Goal: Register for event/course

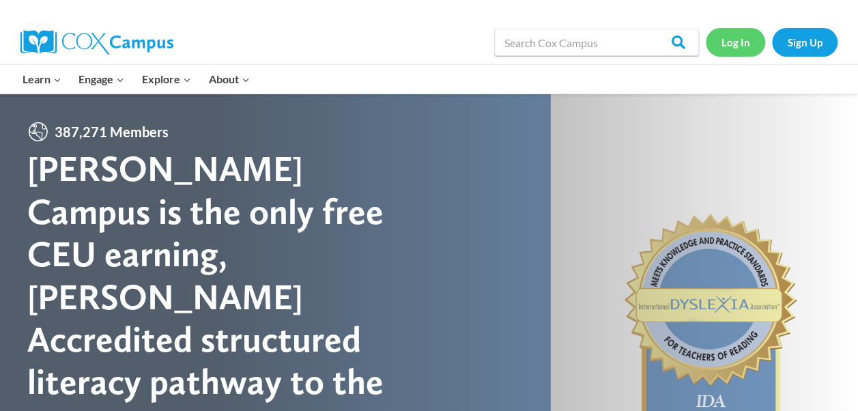
click at [736, 41] on link "Log In" at bounding box center [735, 42] width 59 height 28
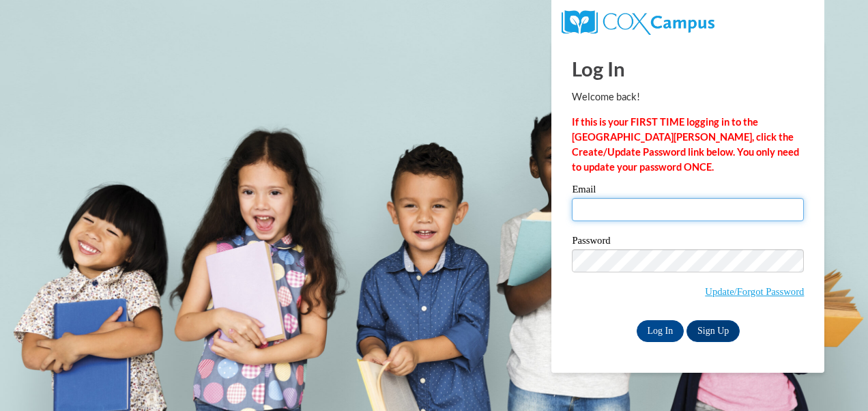
click at [600, 209] on input "Email" at bounding box center [688, 209] width 232 height 23
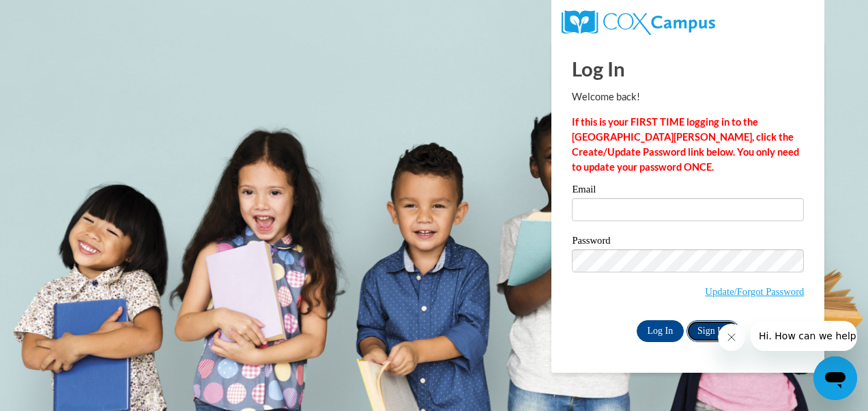
click at [701, 333] on link "Sign Up" at bounding box center [713, 331] width 53 height 22
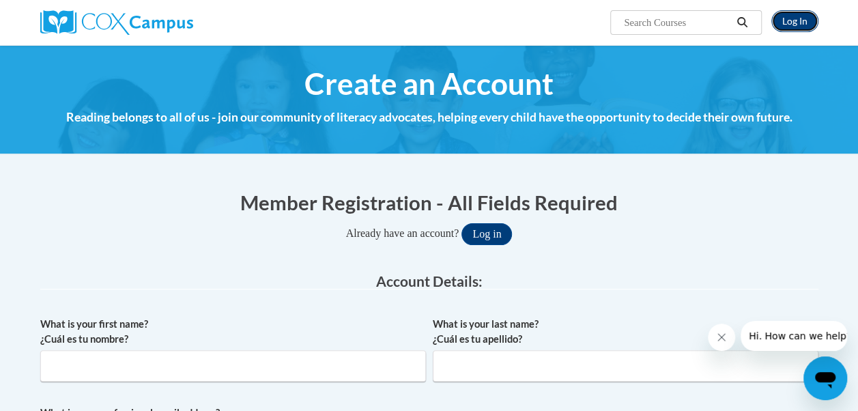
click at [800, 18] on link "Log In" at bounding box center [795, 21] width 47 height 22
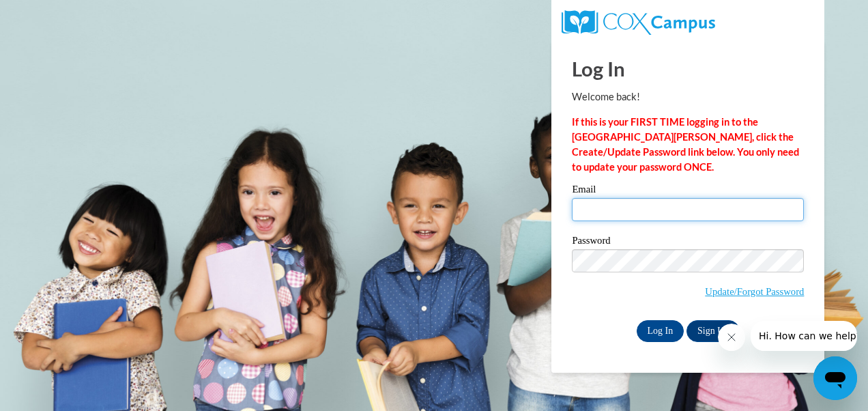
click at [625, 210] on input "Email" at bounding box center [688, 209] width 232 height 23
type input "llwilliams1@mnps.org"
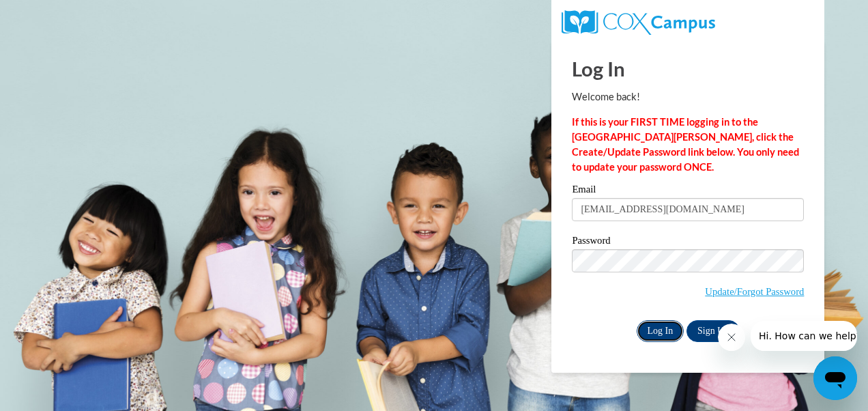
click at [657, 333] on input "Log In" at bounding box center [661, 331] width 48 height 22
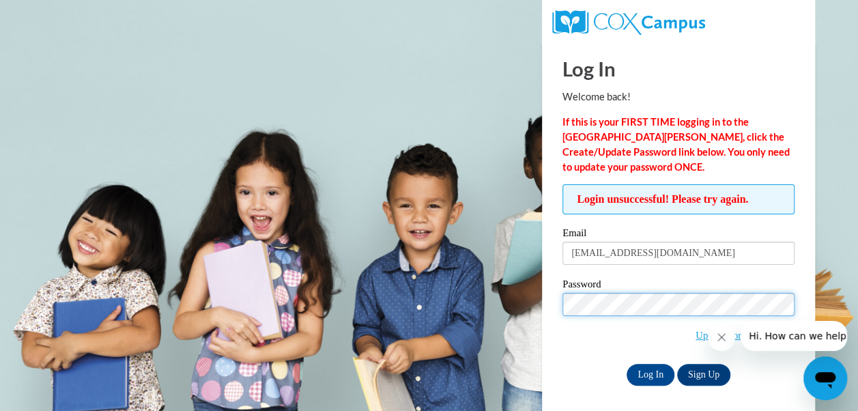
click at [627, 364] on input "Log In" at bounding box center [651, 375] width 48 height 22
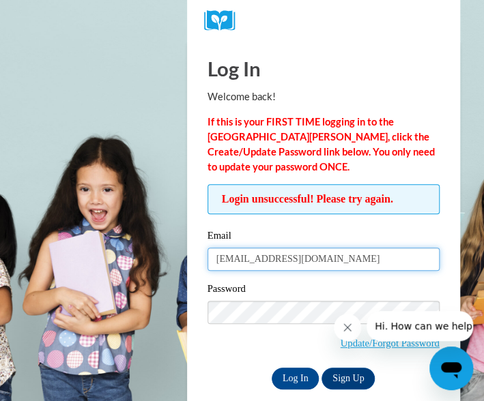
drag, startPoint x: 341, startPoint y: 268, endPoint x: 115, endPoint y: 263, distance: 226.7
click at [115, 263] on body "Log In Welcome back! If this is your FIRST TIME logging in to the NEW Cox Campu…" at bounding box center [242, 200] width 484 height 401
type input "latoya.williams@mnps.org"
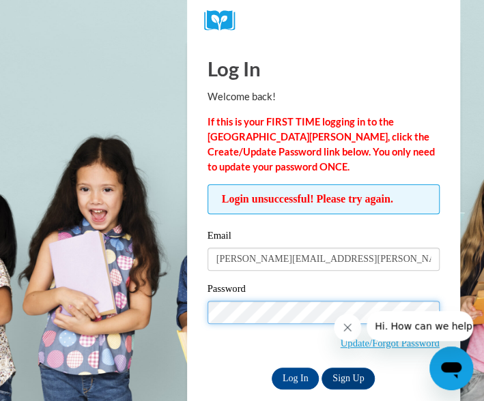
click at [272, 368] on input "Log In" at bounding box center [296, 379] width 48 height 22
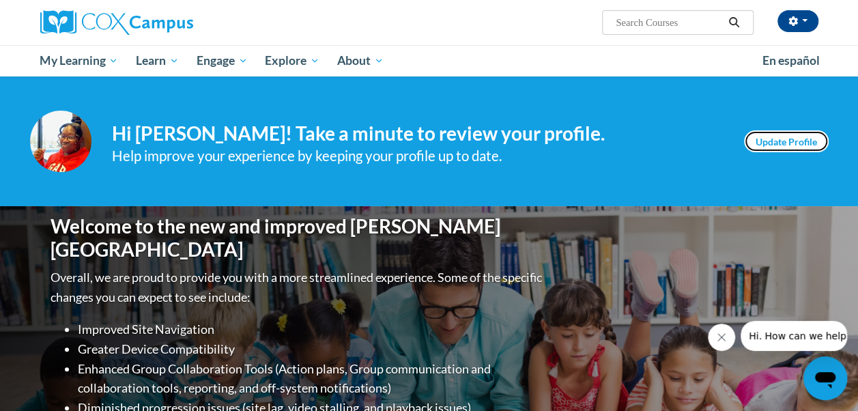
click at [483, 145] on link "Update Profile" at bounding box center [786, 141] width 85 height 22
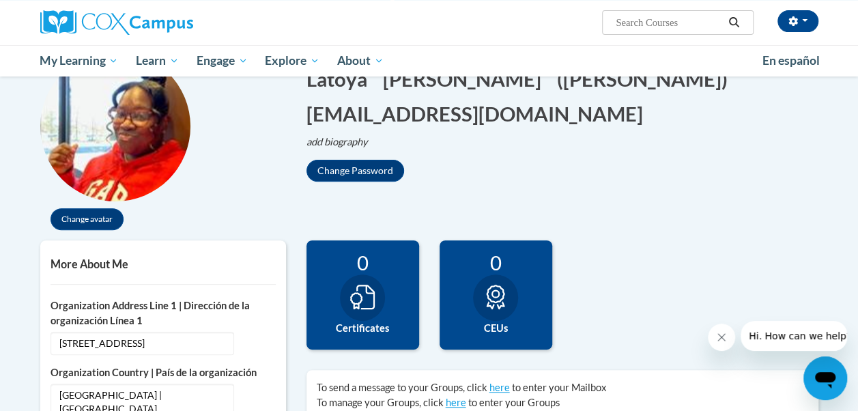
scroll to position [164, 0]
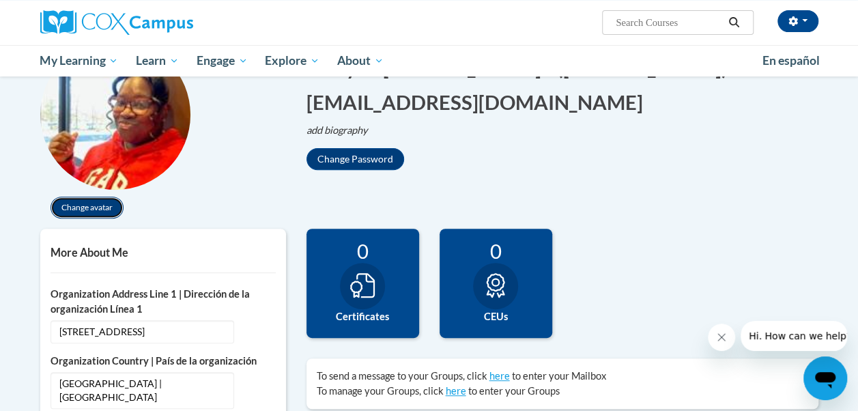
click at [104, 208] on button "Change avatar" at bounding box center [87, 208] width 73 height 22
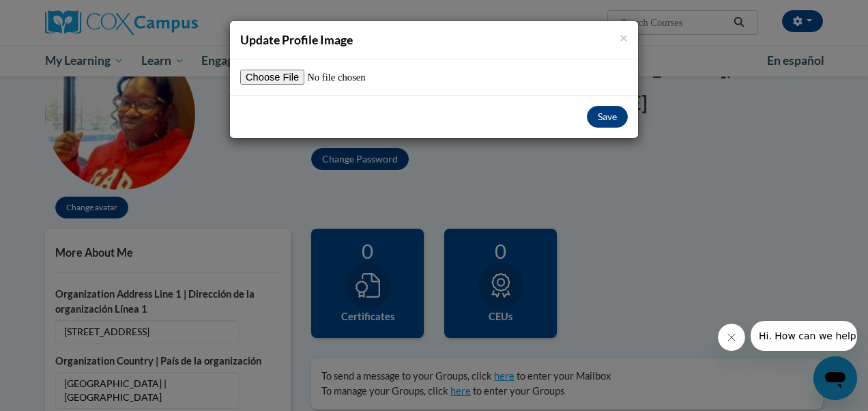
click at [240, 102] on div "Save" at bounding box center [434, 116] width 408 height 43
click at [283, 73] on input "file" at bounding box center [325, 77] width 171 height 15
type input "C:\fakepath\me.jpg"
click at [520, 129] on div "Save" at bounding box center [434, 116] width 408 height 43
click at [607, 119] on button "Save" at bounding box center [607, 117] width 41 height 22
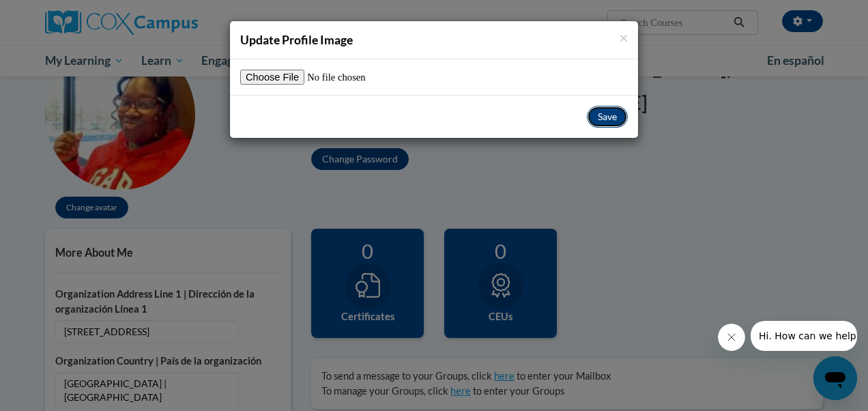
click at [607, 119] on button "Save" at bounding box center [607, 117] width 41 height 22
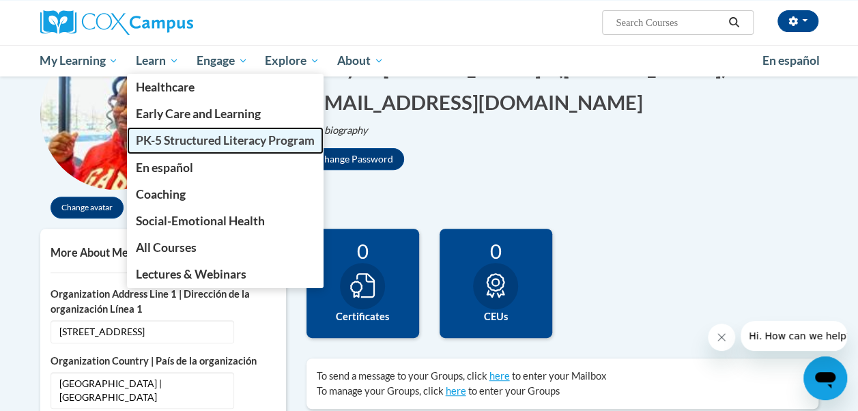
click at [191, 138] on span "PK-5 Structured Literacy Program" at bounding box center [225, 140] width 179 height 14
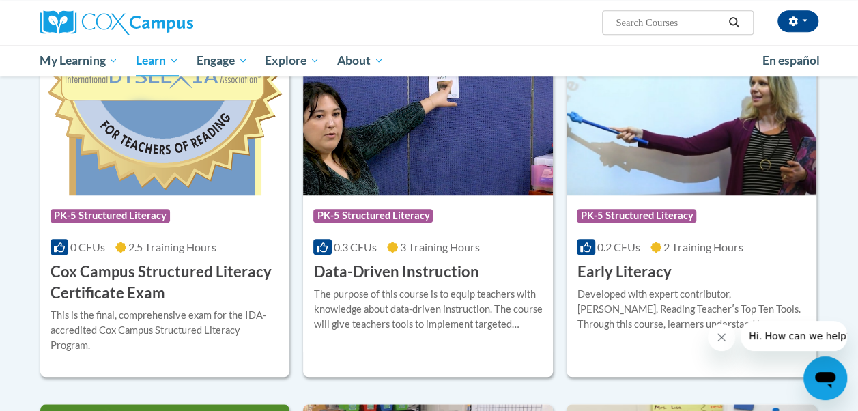
scroll to position [464, 0]
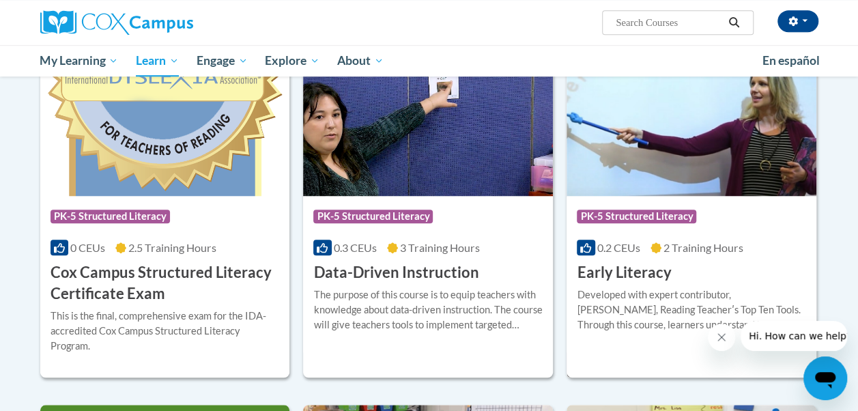
click at [696, 158] on img at bounding box center [692, 126] width 250 height 139
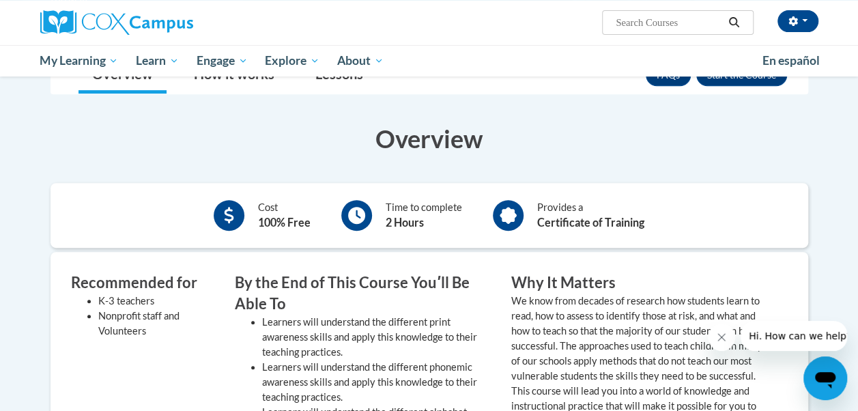
scroll to position [164, 0]
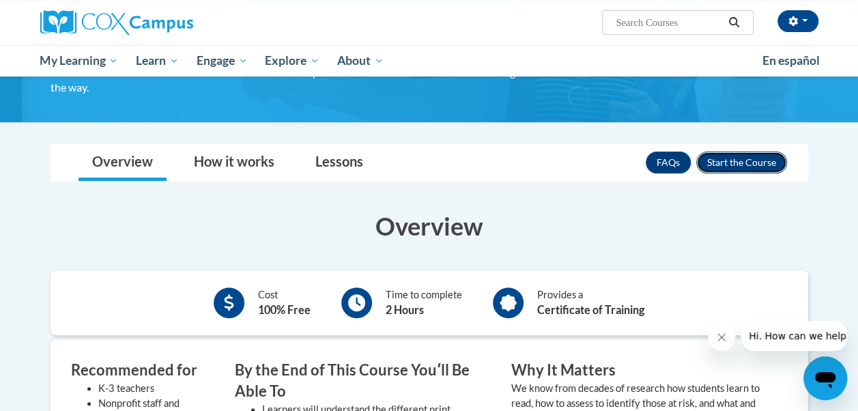
click at [732, 162] on button "Enroll" at bounding box center [741, 163] width 91 height 22
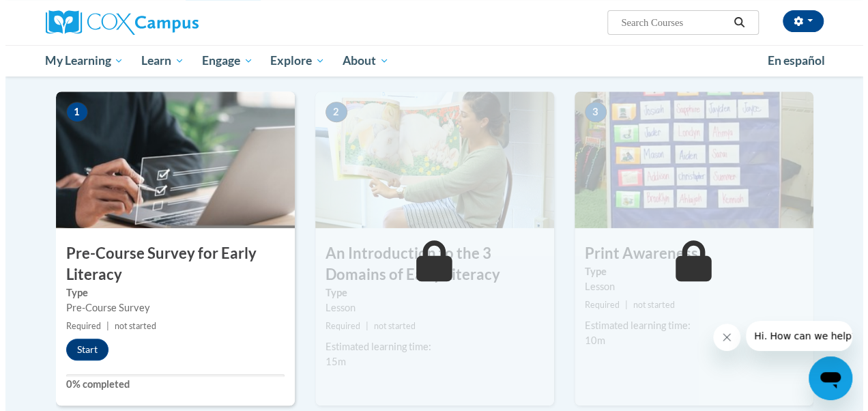
scroll to position [273, 0]
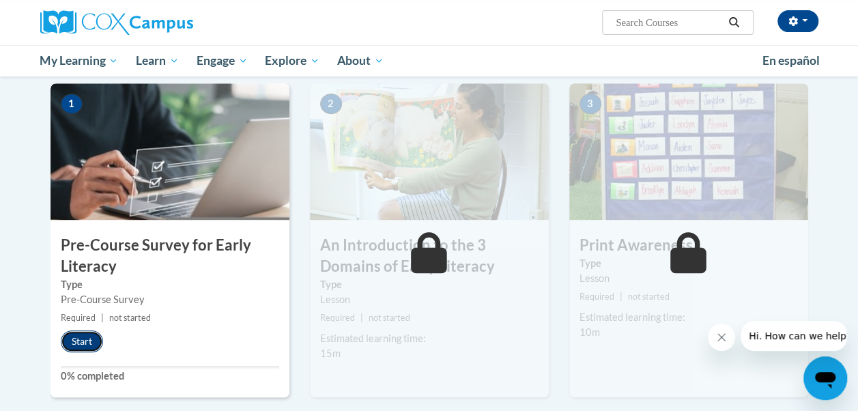
click at [76, 336] on button "Start" at bounding box center [82, 341] width 42 height 22
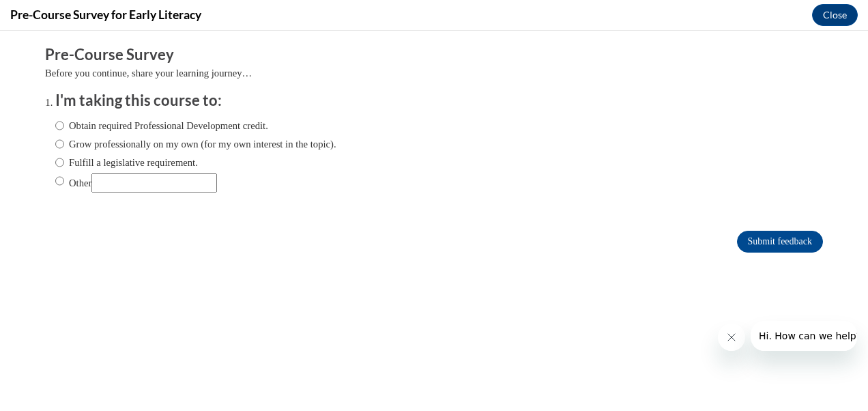
scroll to position [0, 0]
click at [55, 123] on input "Obtain required Professional Development credit." at bounding box center [59, 125] width 9 height 15
radio input "true"
click at [751, 242] on input "Submit feedback" at bounding box center [780, 242] width 86 height 22
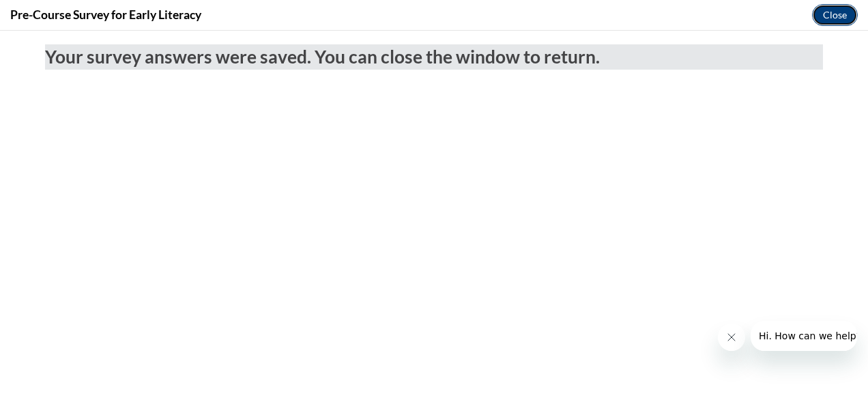
click at [832, 11] on button "Close" at bounding box center [835, 15] width 46 height 22
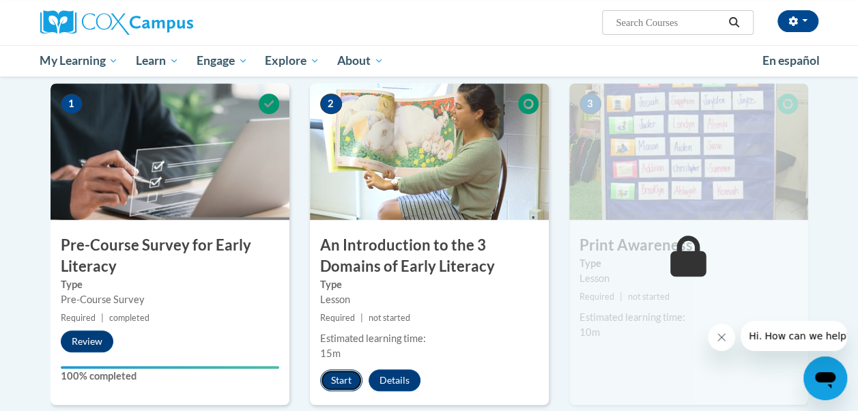
click at [335, 383] on button "Start" at bounding box center [341, 380] width 42 height 22
